Goal: Task Accomplishment & Management: Complete application form

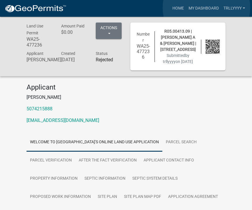
click at [206, 8] on link "My Dashboard" at bounding box center [203, 8] width 35 height 11
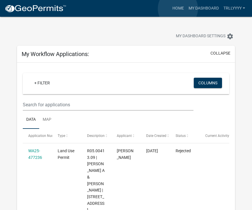
click at [178, 9] on link "Home" at bounding box center [178, 8] width 16 height 11
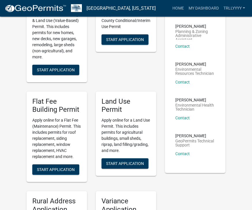
scroll to position [114, 0]
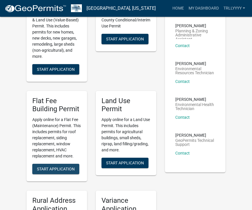
click at [37, 171] on button "Start Application" at bounding box center [55, 168] width 47 height 10
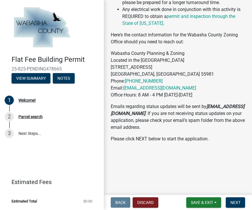
scroll to position [296, 0]
click at [193, 201] on span "Save & Exit" at bounding box center [202, 202] width 22 height 5
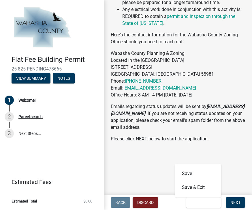
click at [159, 176] on main "Welcome! share Share If you're unfamiliar with Flat Fee Building Permits, here'…" at bounding box center [178, 96] width 148 height 192
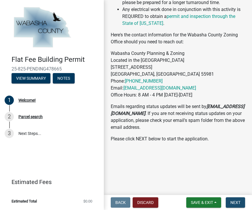
click at [230, 199] on button "Next" at bounding box center [235, 202] width 19 height 10
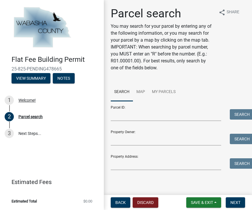
scroll to position [0, 0]
click at [168, 93] on link "My Parcels" at bounding box center [163, 92] width 31 height 18
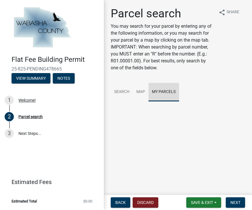
scroll to position [0, 0]
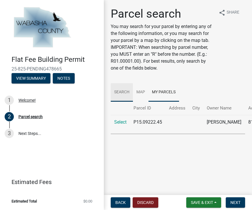
click at [121, 90] on link "Search" at bounding box center [122, 92] width 22 height 18
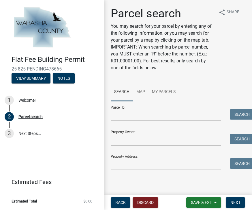
scroll to position [0, 0]
click at [192, 140] on input "Property Owner:" at bounding box center [166, 139] width 110 height 12
click at [128, 136] on input "Property Owner:" at bounding box center [166, 139] width 110 height 12
click at [184, 136] on input "Property Owner:" at bounding box center [166, 139] width 110 height 12
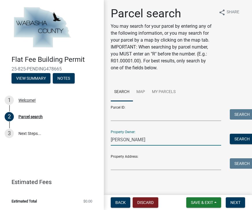
type input "[PERSON_NAME]"
click at [240, 134] on button "Search" at bounding box center [242, 138] width 24 height 10
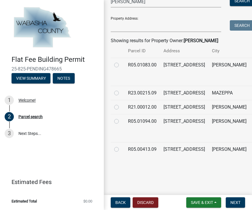
scroll to position [165, 0]
click at [122, 149] on td at bounding box center [118, 156] width 14 height 28
click at [121, 146] on label at bounding box center [121, 146] width 0 height 0
click at [121, 149] on input "radio" at bounding box center [123, 148] width 4 height 4
radio input "true"
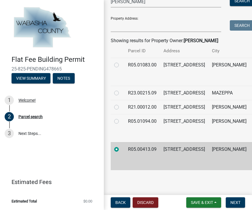
click at [234, 198] on button "Next" at bounding box center [235, 202] width 19 height 10
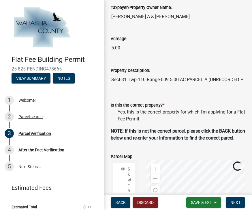
scroll to position [69, 0]
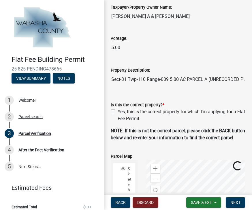
click at [118, 111] on label "Yes, this is the correct property for which I'm applying for a Flat Fee Permit." at bounding box center [181, 115] width 127 height 14
click at [118, 111] on input "Yes, this is the correct property for which I'm applying for a Flat Fee Permit." at bounding box center [120, 110] width 4 height 4
checkbox input "true"
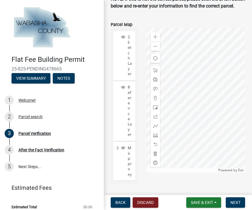
scroll to position [201, 0]
click at [155, 112] on div at bounding box center [155, 106] width 9 height 9
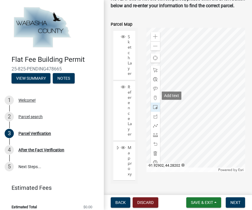
click at [157, 91] on span at bounding box center [155, 88] width 5 height 5
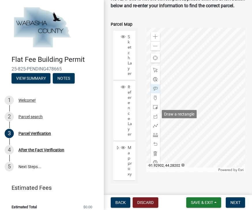
click at [156, 109] on span at bounding box center [155, 107] width 5 height 5
click at [157, 72] on span at bounding box center [155, 70] width 5 height 5
click at [159, 112] on div at bounding box center [155, 106] width 9 height 9
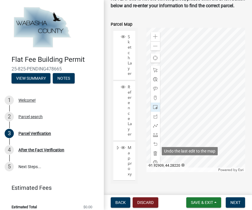
click at [157, 146] on span at bounding box center [155, 143] width 5 height 5
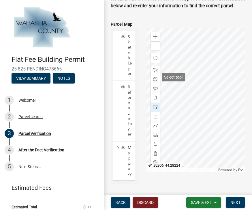
click at [157, 72] on span at bounding box center [155, 70] width 5 height 5
click at [157, 109] on span at bounding box center [155, 107] width 5 height 5
click at [156, 91] on span at bounding box center [155, 88] width 5 height 5
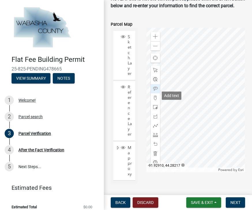
click at [157, 72] on span at bounding box center [155, 70] width 5 height 5
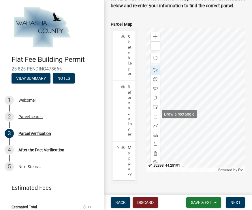
click at [156, 109] on span at bounding box center [155, 107] width 5 height 5
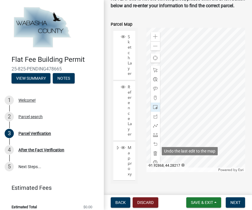
click at [156, 148] on div at bounding box center [155, 143] width 9 height 9
click at [155, 147] on div at bounding box center [155, 143] width 9 height 9
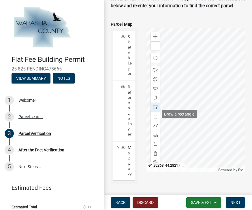
click at [158, 112] on div at bounding box center [155, 106] width 9 height 9
click at [156, 118] on span at bounding box center [155, 116] width 5 height 5
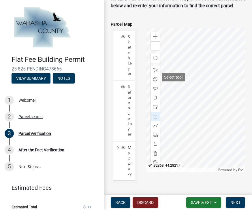
click at [157, 72] on span at bounding box center [155, 70] width 5 height 5
click at [152, 112] on div at bounding box center [155, 106] width 9 height 9
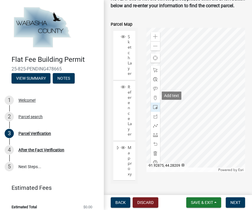
click at [158, 93] on div at bounding box center [155, 88] width 9 height 9
click at [156, 91] on div at bounding box center [155, 88] width 9 height 9
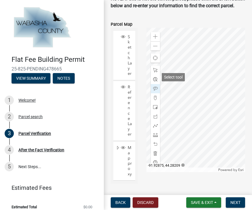
click at [157, 72] on span at bounding box center [155, 70] width 5 height 5
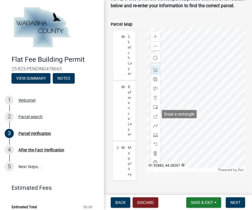
click at [156, 109] on span at bounding box center [155, 107] width 5 height 5
click at [155, 93] on div at bounding box center [155, 88] width 9 height 9
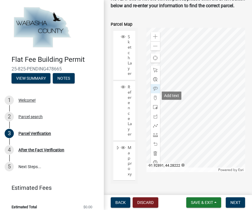
click at [156, 109] on span at bounding box center [155, 107] width 5 height 5
click at [157, 91] on span at bounding box center [155, 88] width 5 height 5
click at [157, 93] on div at bounding box center [155, 88] width 9 height 9
click at [236, 204] on span "Next" at bounding box center [235, 202] width 10 height 5
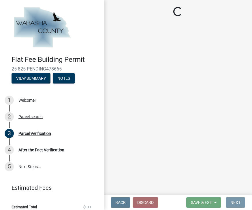
scroll to position [0, 0]
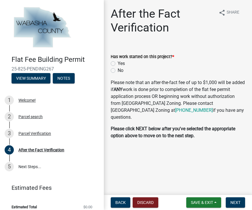
click at [124, 66] on label "Yes" at bounding box center [121, 63] width 7 height 7
click at [121, 64] on input "Yes" at bounding box center [120, 62] width 4 height 4
radio input "true"
click at [118, 69] on label "No" at bounding box center [121, 70] width 6 height 7
click at [118, 69] on input "No" at bounding box center [120, 69] width 4 height 4
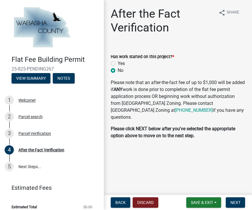
radio input "true"
click at [233, 199] on button "Next" at bounding box center [235, 202] width 19 height 10
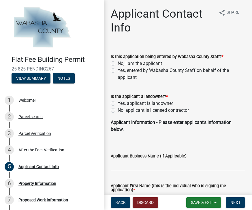
click at [118, 63] on label "No, I am the applicant" at bounding box center [140, 63] width 44 height 7
click at [118, 63] on input "No, I am the applicant" at bounding box center [120, 62] width 4 height 4
radio input "true"
click at [150, 102] on label "Yes, applicant is landowner" at bounding box center [145, 103] width 55 height 7
click at [121, 102] on input "Yes, applicant is landowner" at bounding box center [120, 102] width 4 height 4
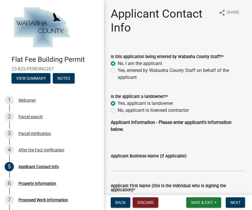
radio input "true"
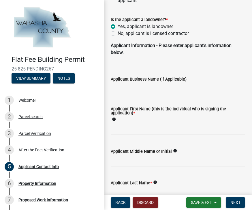
scroll to position [79, 0]
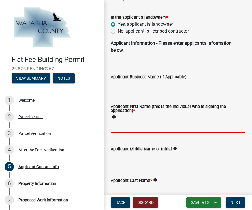
click at [211, 127] on input "Applicant First Name (this is the individual who is signing the application) *" at bounding box center [178, 127] width 134 height 12
type input "[PERSON_NAME]"
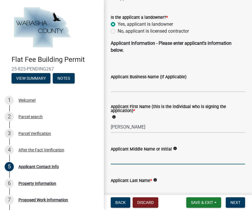
click at [116, 157] on input "Applicant Middle Name or Initial" at bounding box center [178, 158] width 134 height 12
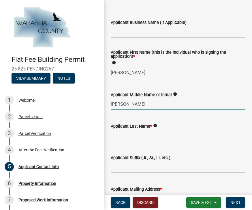
scroll to position [134, 0]
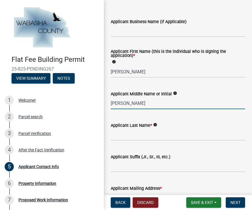
type input "[PERSON_NAME]"
click at [190, 137] on input "Applicant Last Name *" at bounding box center [178, 135] width 134 height 12
type input "[PERSON_NAME]"
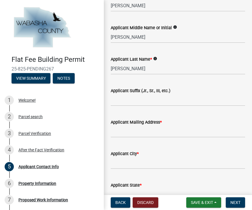
scroll to position [202, 0]
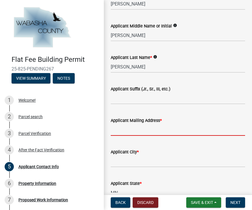
click at [198, 133] on input "Applicant Mailing Address *" at bounding box center [178, 130] width 134 height 12
type input "[STREET_ADDRESS]"
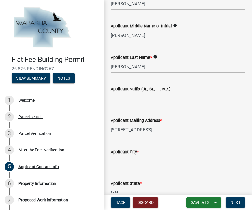
click at [194, 162] on input "Applicant City *" at bounding box center [178, 161] width 134 height 12
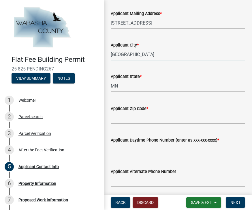
scroll to position [309, 0]
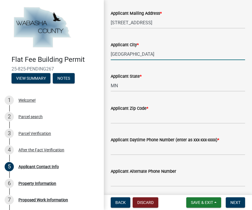
type input "[GEOGRAPHIC_DATA]"
click at [188, 119] on input "Applicant Zip Code *" at bounding box center [178, 118] width 134 height 12
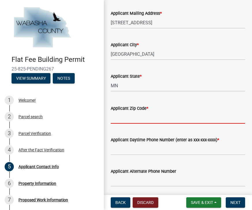
type input "55901"
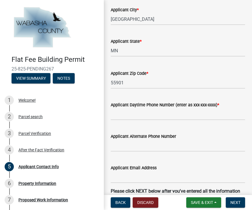
scroll to position [344, 0]
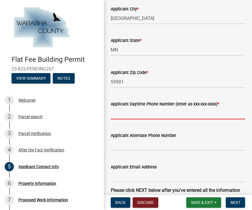
click at [205, 119] on input "Applicant Daytime Phone Number (enter as xxx-xxx-xxxx) *" at bounding box center [178, 113] width 134 height 12
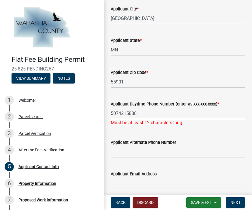
click at [188, 113] on input "5074215888" at bounding box center [178, 113] width 134 height 12
click at [120, 112] on input "5074215888" at bounding box center [178, 113] width 134 height 12
click at [121, 112] on input "5074215888" at bounding box center [178, 113] width 134 height 12
click at [180, 113] on input "5074215888" at bounding box center [178, 113] width 134 height 12
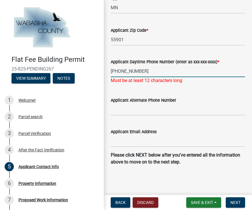
scroll to position [387, 0]
type input "[PHONE_NUMBER]"
click at [189, 145] on input "Applicant Email Address" at bounding box center [178, 141] width 134 height 12
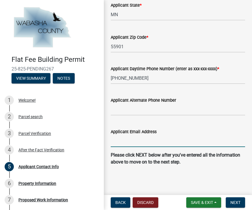
scroll to position [380, 0]
type input "[EMAIL_ADDRESS][DOMAIN_NAME]"
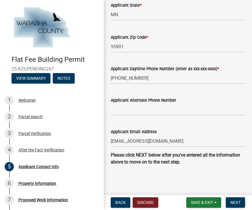
click at [233, 199] on button "Next" at bounding box center [235, 202] width 19 height 10
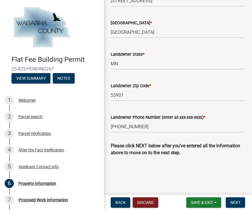
scroll to position [293, 0]
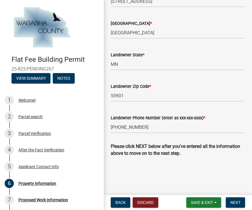
click at [233, 201] on span "Next" at bounding box center [235, 202] width 10 height 5
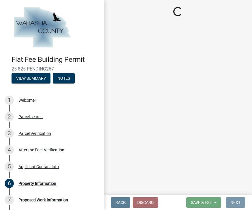
scroll to position [0, 0]
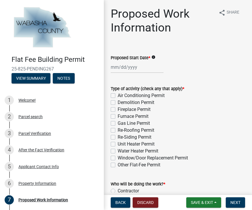
click at [152, 103] on label "Demolition Permit" at bounding box center [136, 102] width 37 height 7
click at [121, 103] on input "Demolition Permit" at bounding box center [120, 101] width 4 height 4
checkbox input "true"
checkbox input "false"
checkbox input "true"
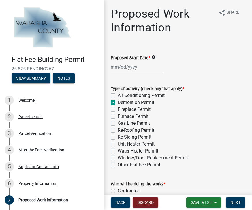
checkbox input "false"
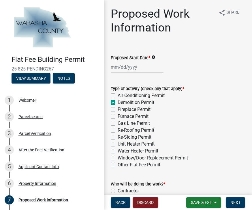
checkbox input "false"
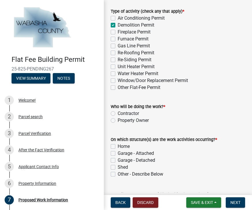
scroll to position [78, 0]
click at [145, 123] on label "Property Owner" at bounding box center [133, 119] width 31 height 7
click at [121, 120] on input "Property Owner" at bounding box center [120, 118] width 4 height 4
radio input "true"
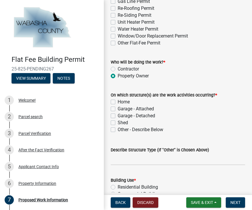
scroll to position [126, 0]
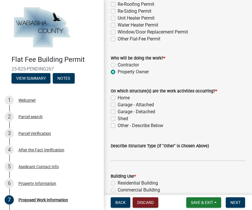
click at [118, 96] on label "Home" at bounding box center [124, 97] width 12 height 7
click at [118, 96] on input "Home" at bounding box center [120, 96] width 4 height 4
checkbox input "true"
checkbox input "false"
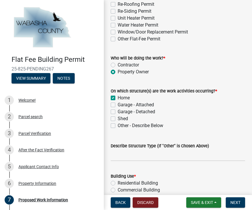
checkbox input "false"
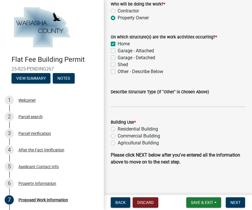
scroll to position [180, 0]
click at [152, 130] on label "Residential Building" at bounding box center [138, 128] width 40 height 7
click at [121, 129] on input "Residential Building" at bounding box center [120, 127] width 4 height 4
radio input "true"
click at [243, 197] on button "Next" at bounding box center [235, 202] width 19 height 10
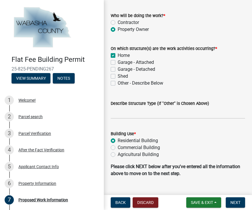
click at [237, 201] on span "Next" at bounding box center [235, 202] width 10 height 5
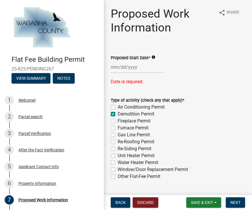
scroll to position [0, 0]
click at [131, 72] on div at bounding box center [137, 67] width 53 height 12
select select "9"
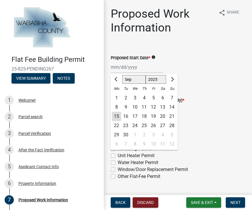
click at [134, 133] on div "1" at bounding box center [134, 134] width 9 height 9
type input "[DATE]"
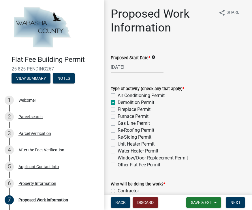
click at [239, 201] on span "Next" at bounding box center [235, 202] width 10 height 5
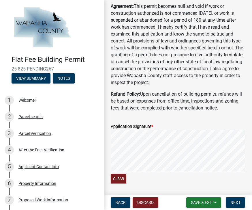
scroll to position [63, 0]
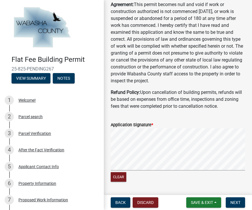
click at [239, 204] on span "Next" at bounding box center [235, 202] width 10 height 5
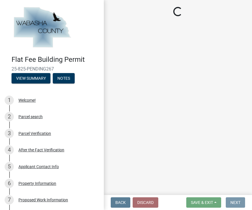
scroll to position [0, 0]
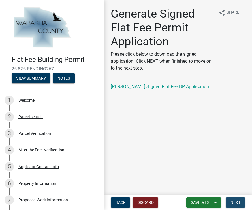
click at [237, 205] on button "Next" at bounding box center [235, 202] width 19 height 10
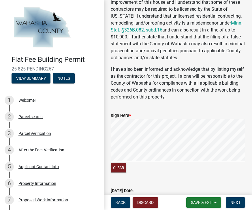
scroll to position [181, 0]
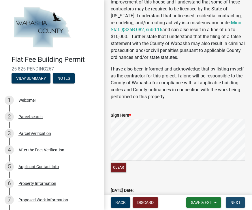
click at [238, 206] on button "Next" at bounding box center [235, 202] width 19 height 10
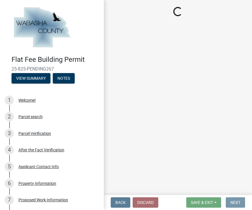
scroll to position [0, 0]
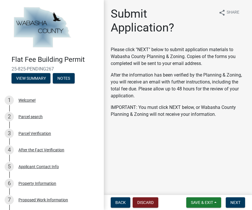
click at [240, 206] on button "Next" at bounding box center [235, 202] width 19 height 10
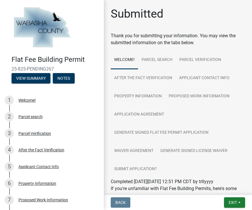
click at [22, 82] on button "View Summary" at bounding box center [31, 78] width 39 height 10
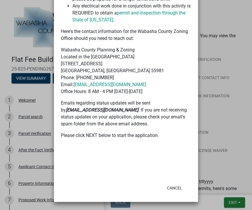
scroll to position [446, 0]
click at [182, 186] on button "Cancel" at bounding box center [174, 187] width 24 height 10
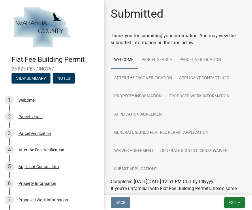
click at [241, 201] on button "Exit" at bounding box center [234, 202] width 21 height 10
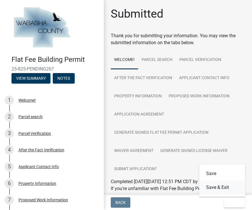
click at [229, 185] on button "Save & Exit" at bounding box center [222, 187] width 46 height 14
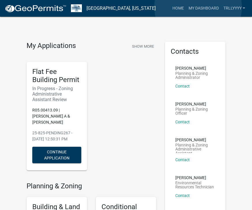
click at [198, 7] on link "My Dashboard" at bounding box center [203, 8] width 35 height 11
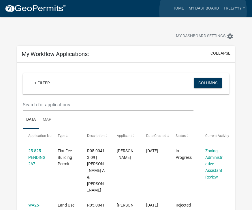
click at [203, 11] on link "My Dashboard" at bounding box center [203, 8] width 35 height 11
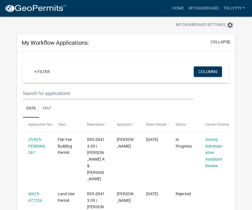
scroll to position [11, 0]
click at [29, 145] on link "25-825-PENDING267" at bounding box center [36, 146] width 17 height 18
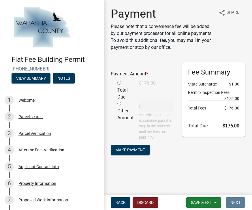
click at [117, 84] on div "Total Due" at bounding box center [124, 90] width 22 height 21
click at [119, 84] on input "radio" at bounding box center [119, 83] width 4 height 4
radio input "true"
type input "176"
click at [128, 154] on button "Make Payment" at bounding box center [130, 149] width 39 height 10
